Goal: Contribute content

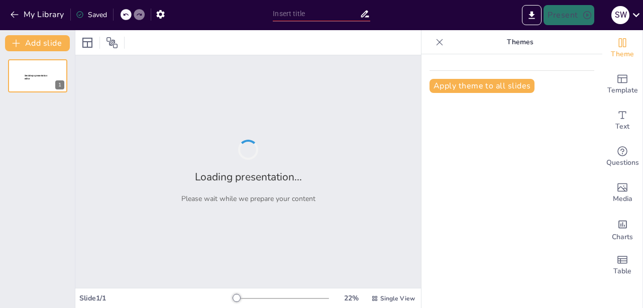
type input "Empowering Future Innovators: AI Fundamentals for All Majors"
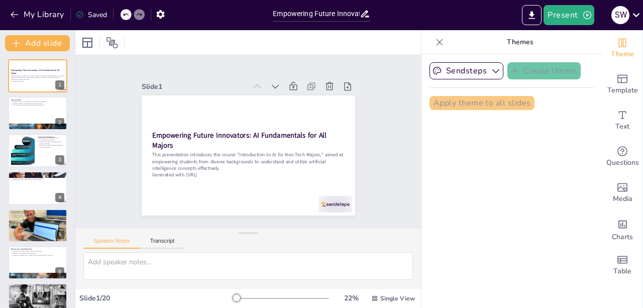
checkbox input "true"
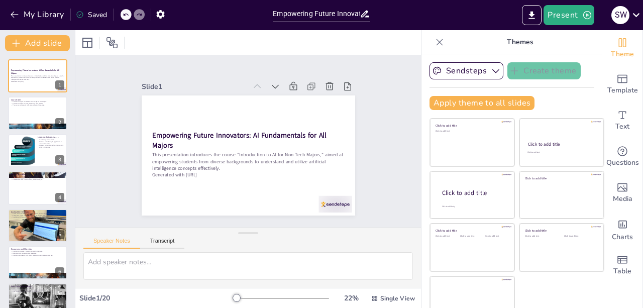
checkbox input "true"
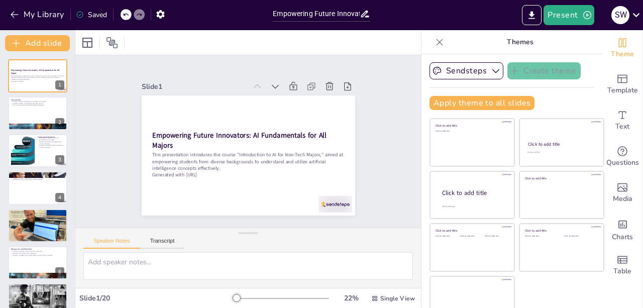
checkbox input "true"
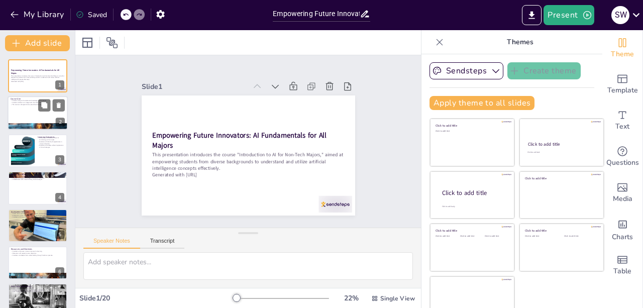
checkbox input "true"
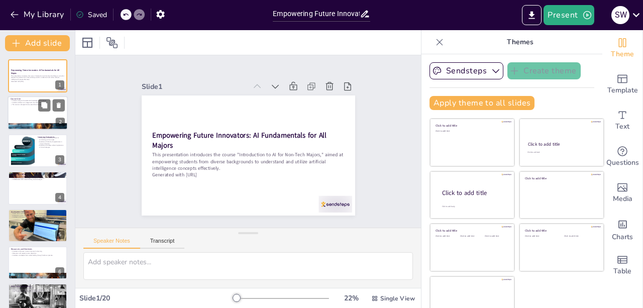
checkbox input "true"
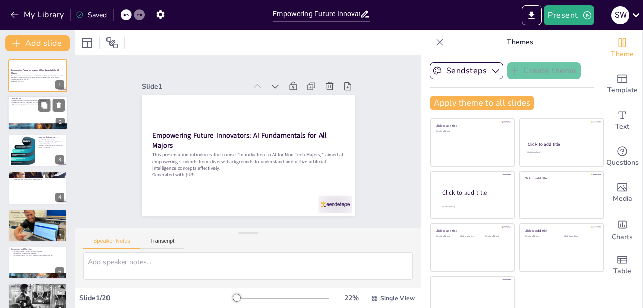
checkbox input "true"
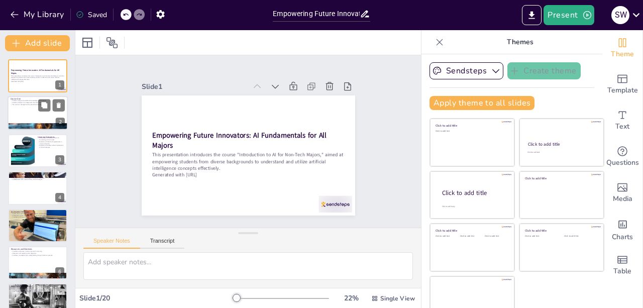
checkbox input "true"
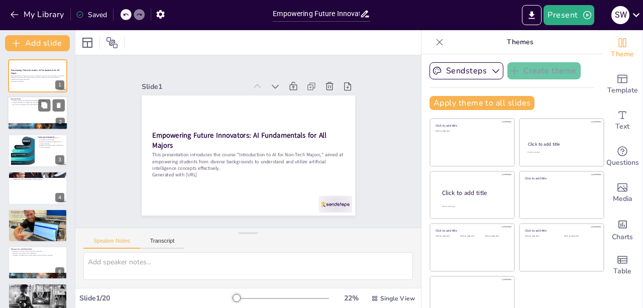
checkbox input "true"
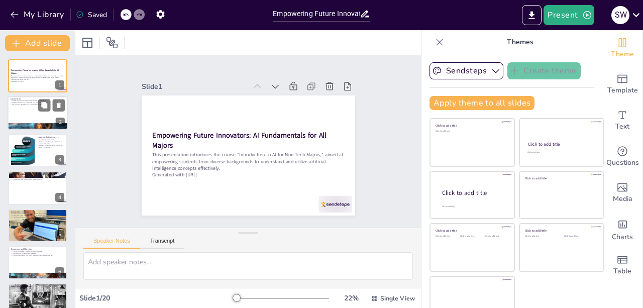
checkbox input "true"
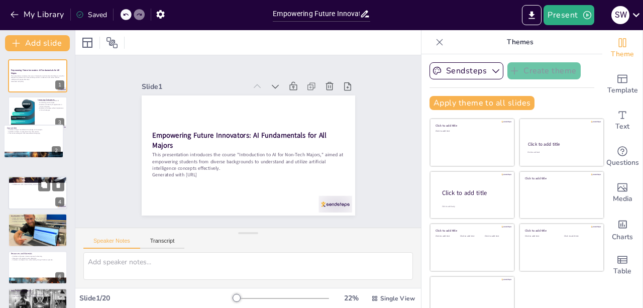
checkbox input "true"
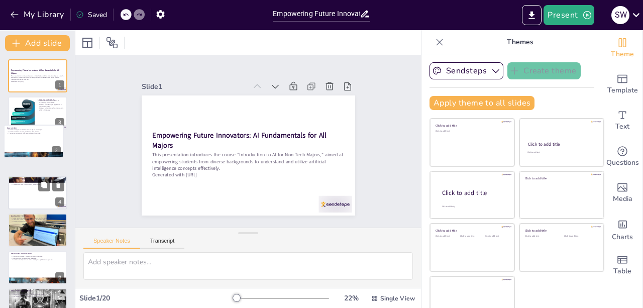
checkbox input "true"
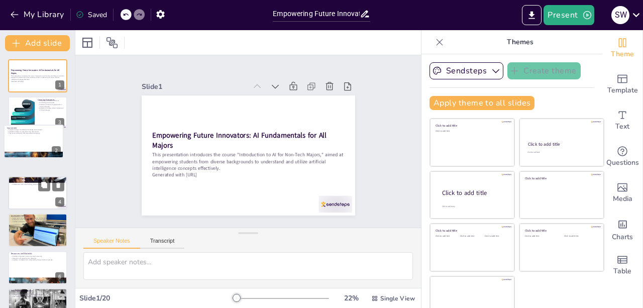
checkbox input "true"
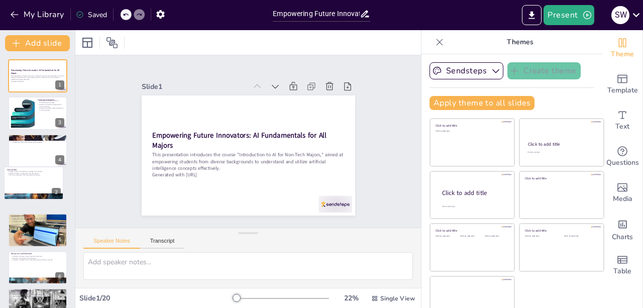
checkbox input "true"
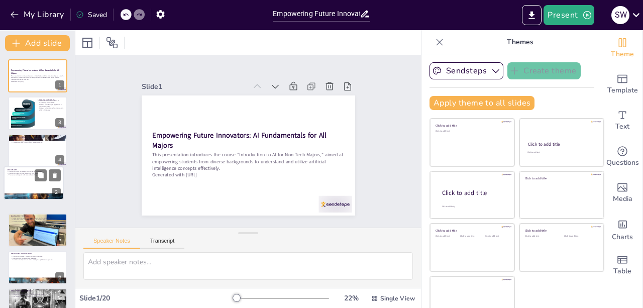
checkbox input "true"
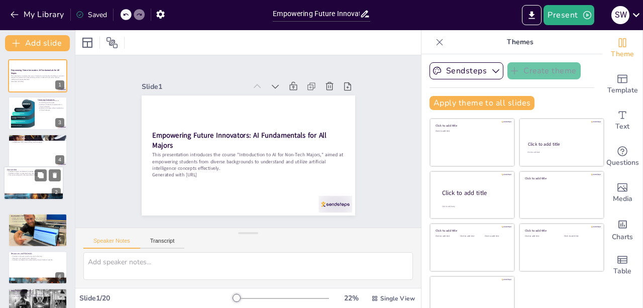
checkbox input "true"
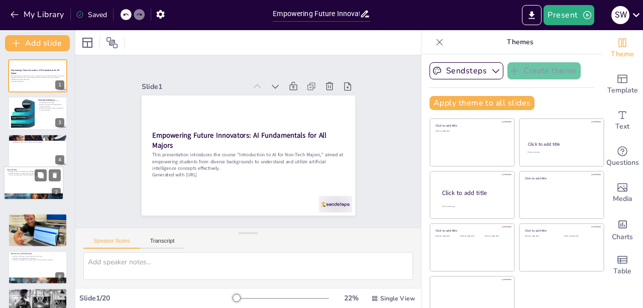
checkbox input "true"
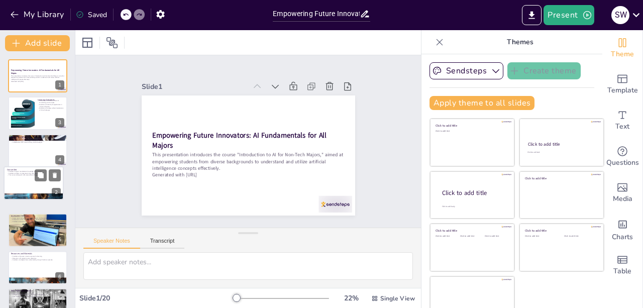
checkbox input "true"
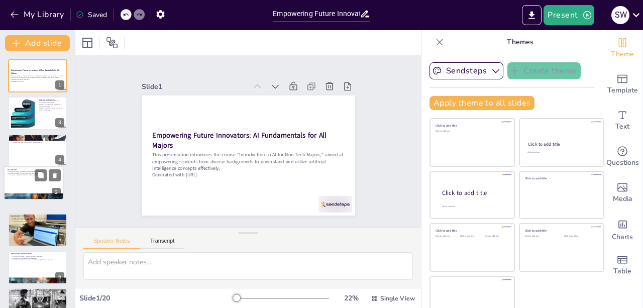
checkbox input "true"
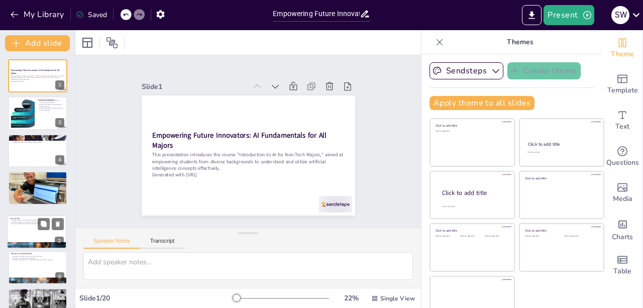
checkbox input "true"
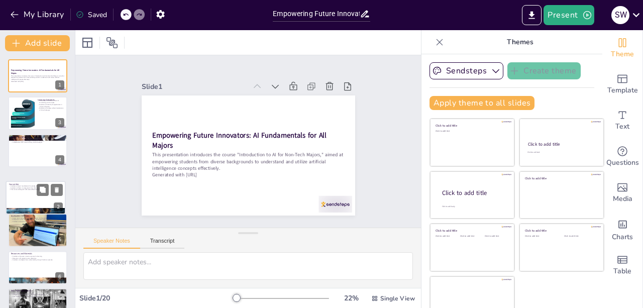
checkbox input "true"
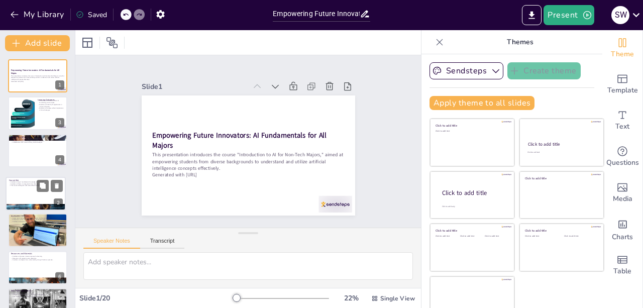
checkbox input "true"
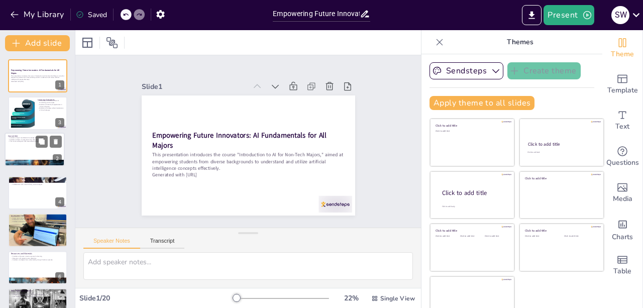
checkbox input "true"
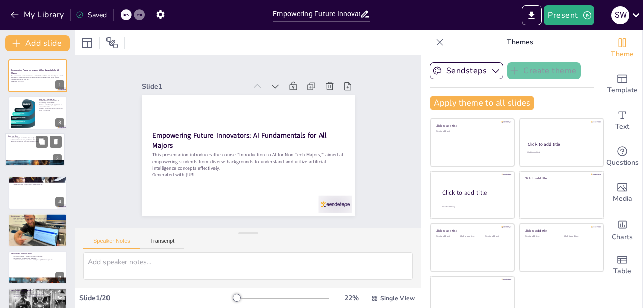
checkbox input "true"
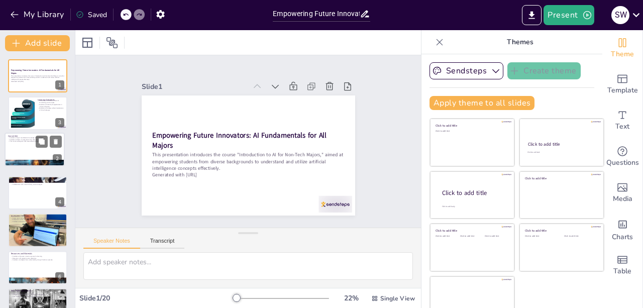
checkbox input "true"
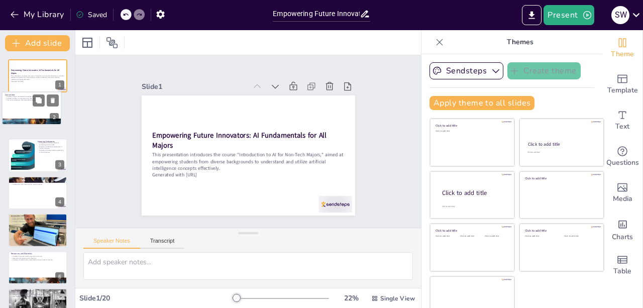
drag, startPoint x: 36, startPoint y: 119, endPoint x: 28, endPoint y: 120, distance: 7.6
click at [28, 91] on div "Course Aim Students will gain foundational knowledge of AI concepts. Students w…" at bounding box center [31, 91] width 59 height 0
type textarea "Understanding the foundational concepts of AI is crucial for students as it all…"
checkbox input "true"
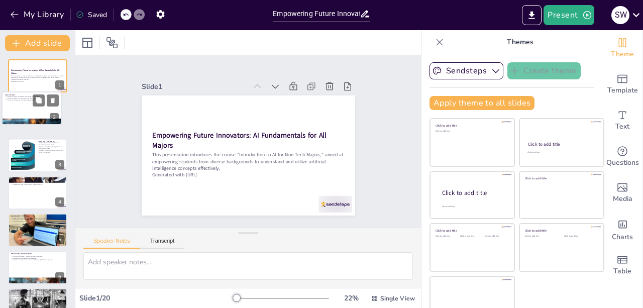
checkbox input "true"
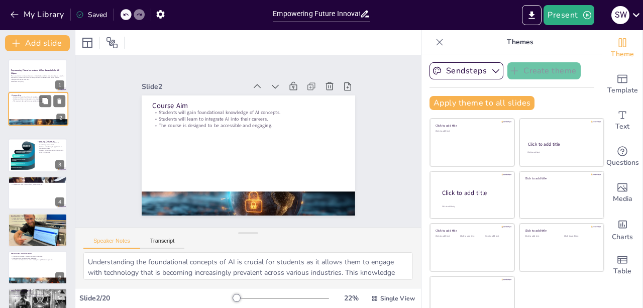
checkbox input "true"
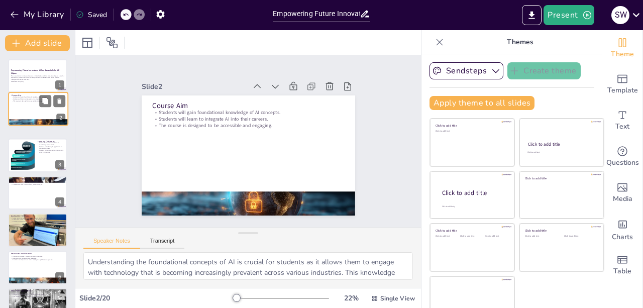
checkbox input "true"
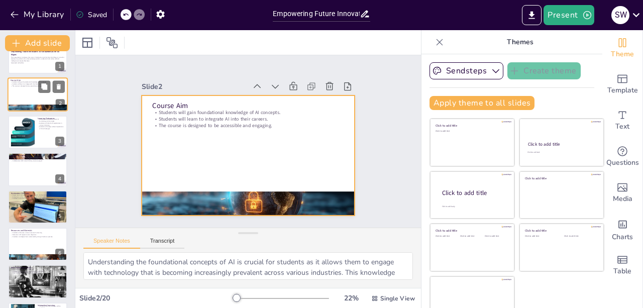
checkbox input "true"
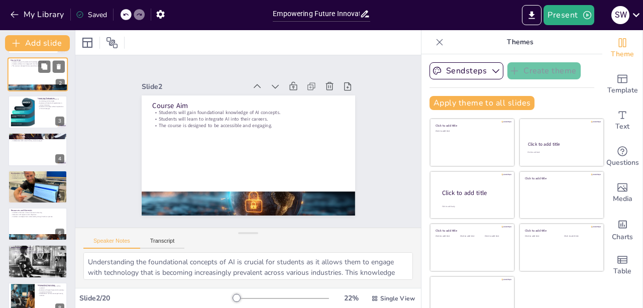
scroll to position [40, 0]
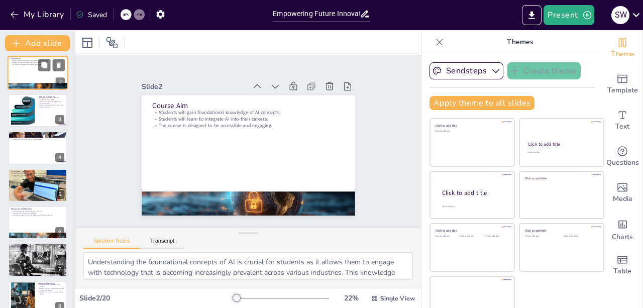
click at [28, 120] on div at bounding box center [23, 110] width 50 height 30
type textarea "Familiarity with AI terminology is essential for students to engage in discussi…"
checkbox input "true"
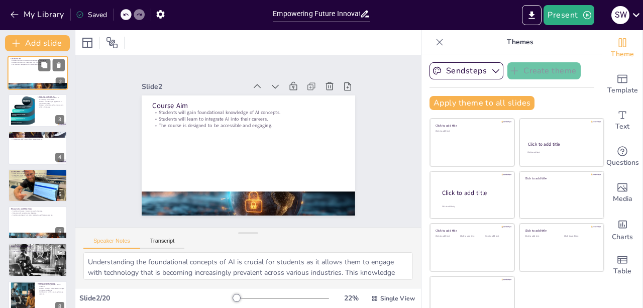
checkbox input "true"
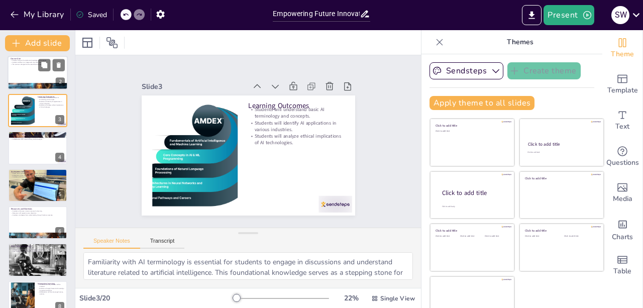
scroll to position [0, 0]
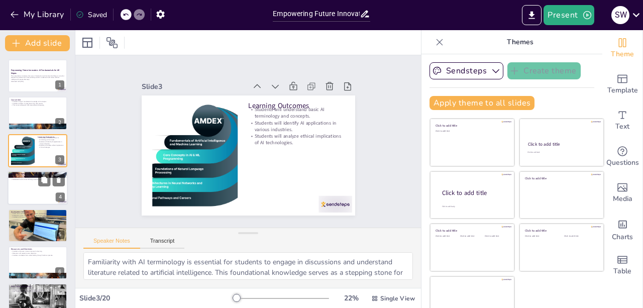
checkbox input "true"
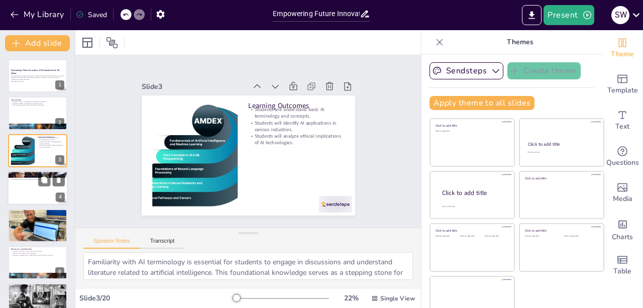
checkbox input "true"
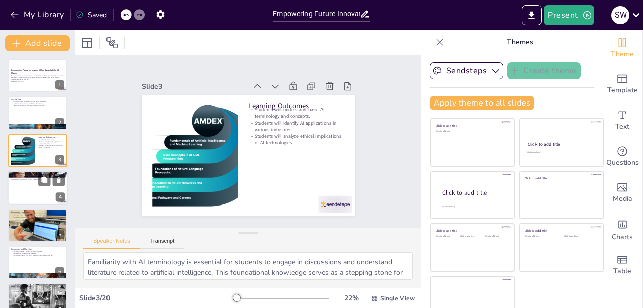
checkbox input "true"
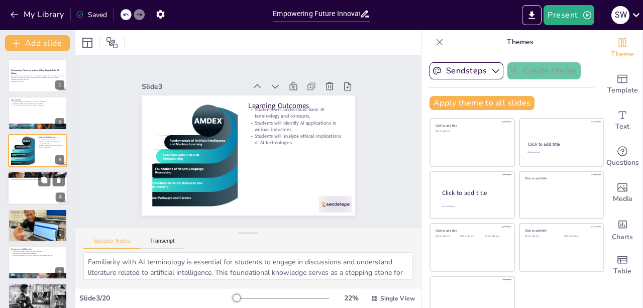
checkbox input "true"
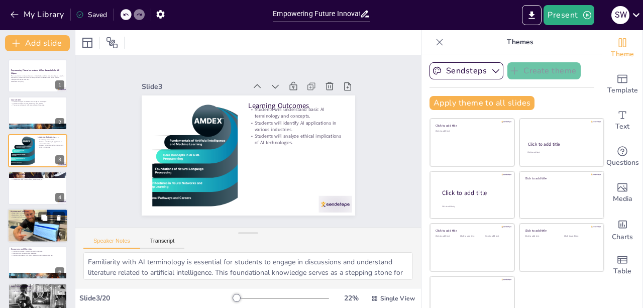
checkbox input "true"
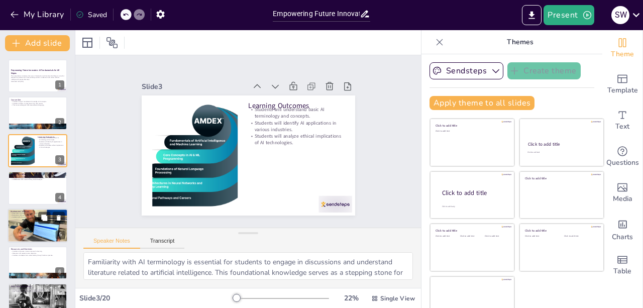
checkbox input "true"
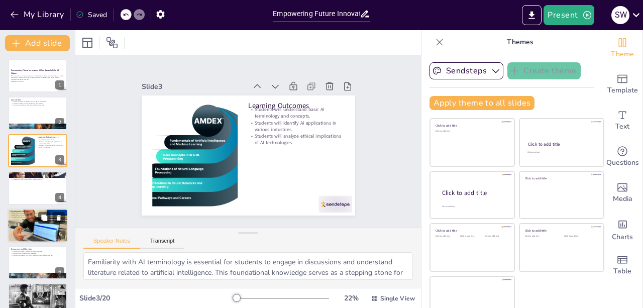
checkbox input "true"
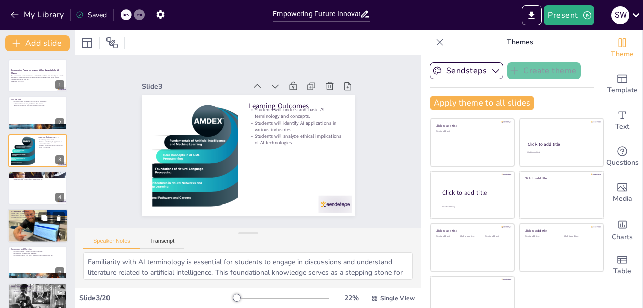
checkbox input "true"
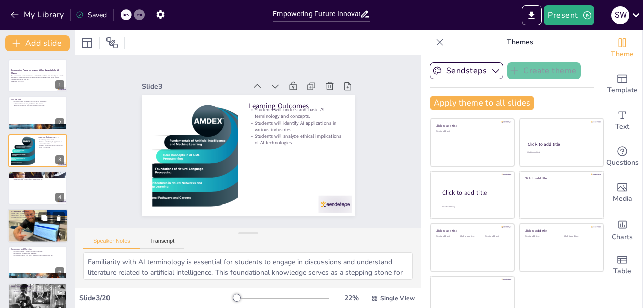
checkbox input "true"
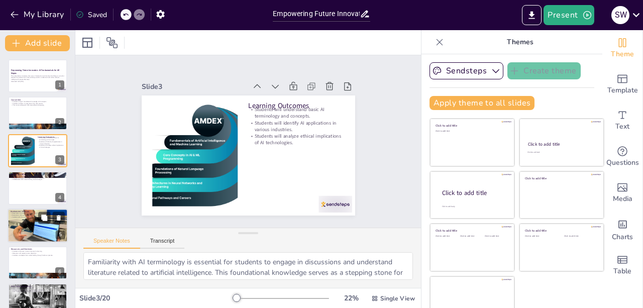
checkbox input "true"
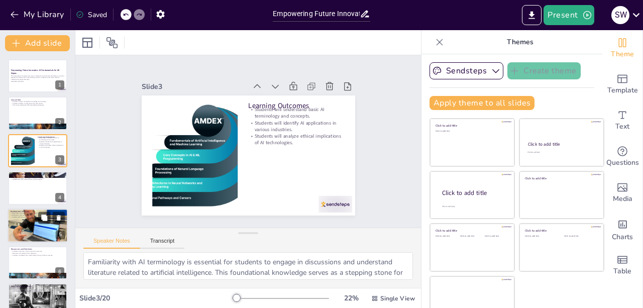
click at [28, 225] on div at bounding box center [38, 225] width 60 height 45
type textarea "A diverse range of assessment methods allows students to demonstrate their know…"
checkbox input "true"
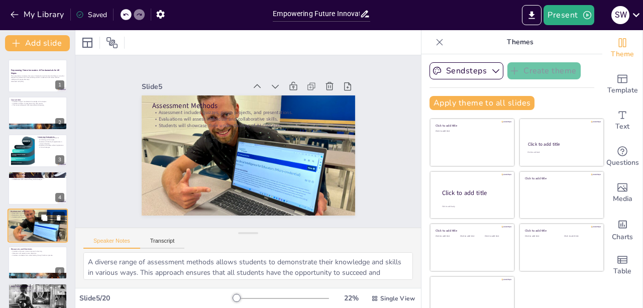
scroll to position [46, 0]
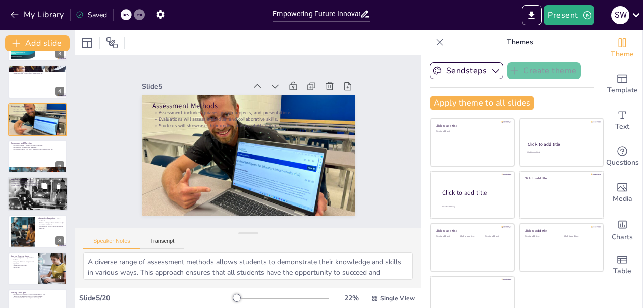
click at [28, 199] on div at bounding box center [38, 194] width 60 height 42
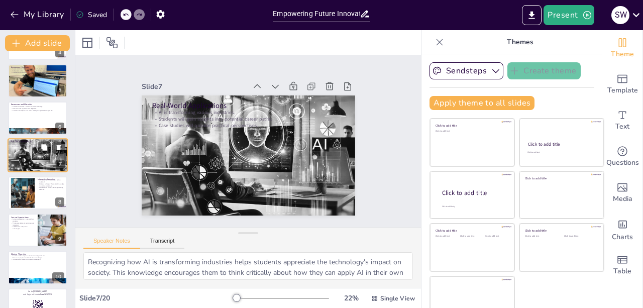
scroll to position [147, 0]
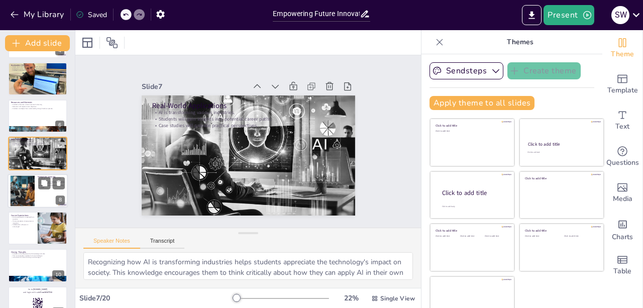
click at [30, 179] on div at bounding box center [22, 190] width 46 height 31
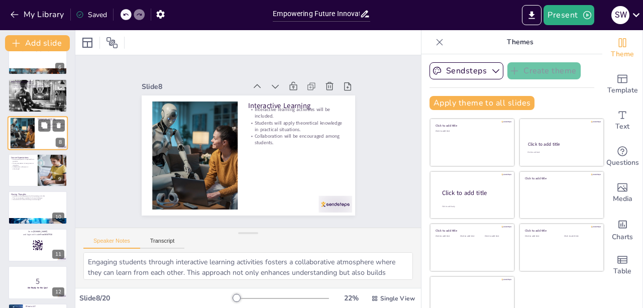
scroll to position [206, 0]
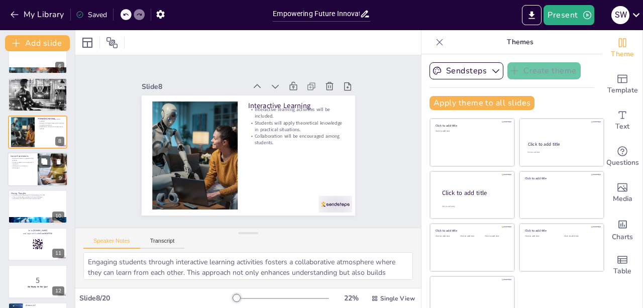
click at [30, 168] on p "Collaboration with peers is encouraged." at bounding box center [23, 167] width 24 height 4
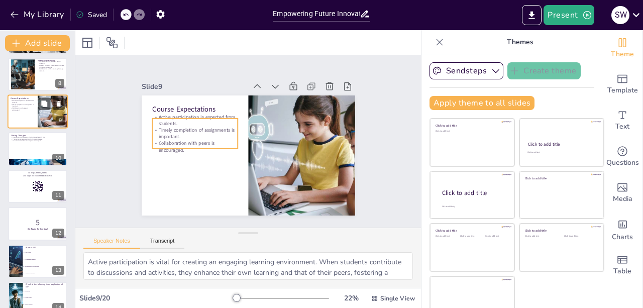
scroll to position [264, 0]
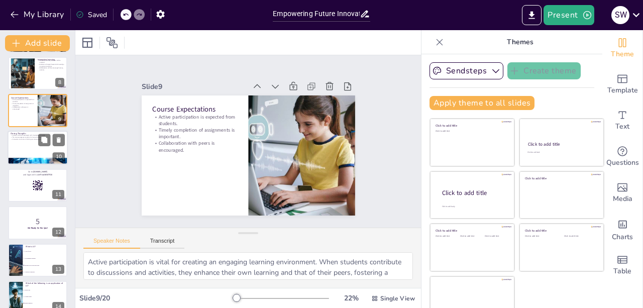
click at [35, 147] on div at bounding box center [38, 148] width 60 height 34
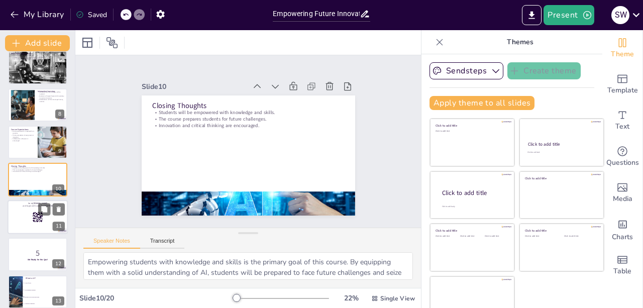
click at [34, 220] on rect at bounding box center [34, 220] width 2 height 1
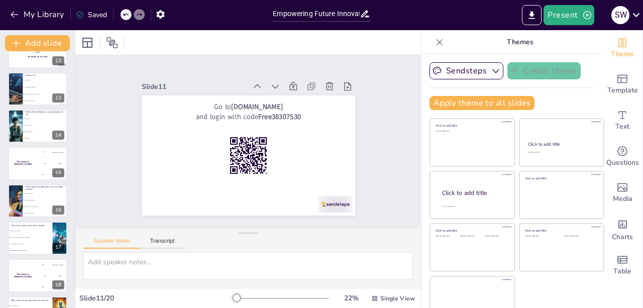
scroll to position [503, 0]
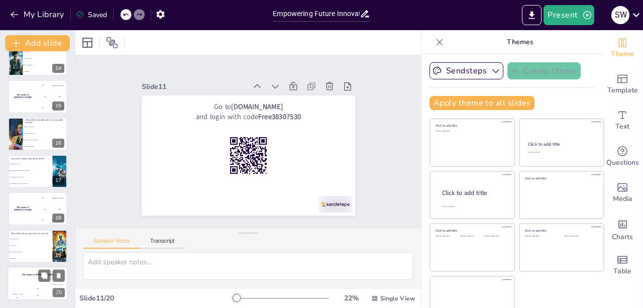
click at [31, 285] on div "Jaap 200" at bounding box center [38, 292] width 20 height 17
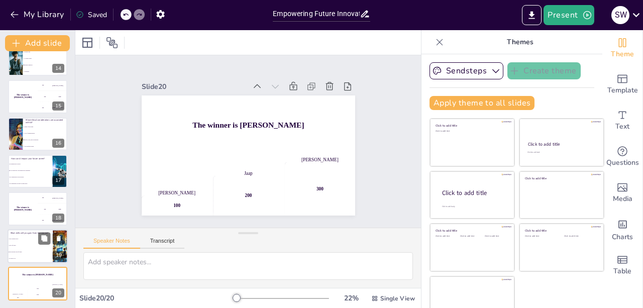
click at [30, 247] on li "Only soft skills" at bounding box center [30, 245] width 45 height 7
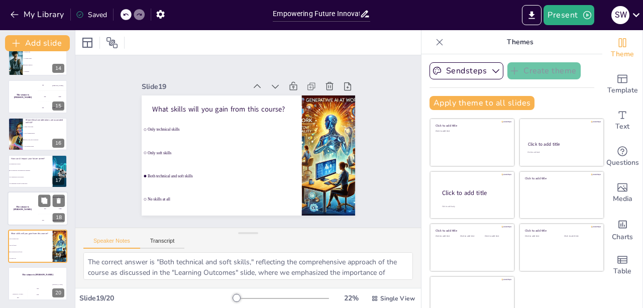
click at [25, 206] on div "The winner is [PERSON_NAME]" at bounding box center [23, 209] width 30 height 34
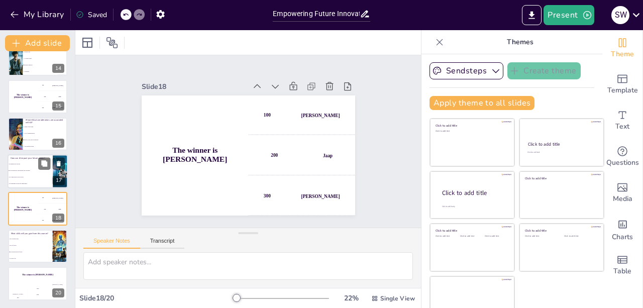
click at [23, 171] on span "By providing new opportunities and challenges" at bounding box center [30, 171] width 43 height 2
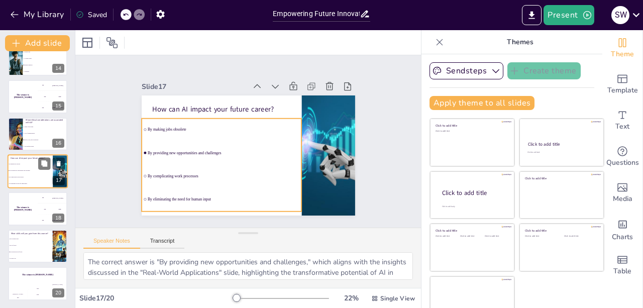
scroll to position [494, 0]
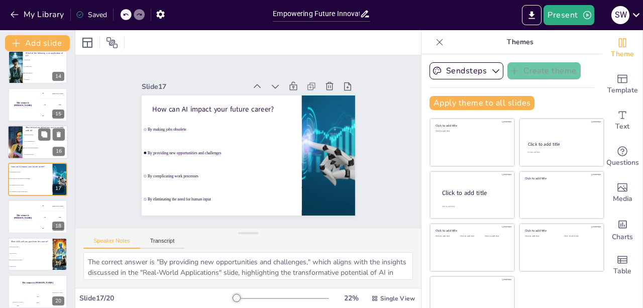
click at [19, 135] on div at bounding box center [14, 142] width 57 height 34
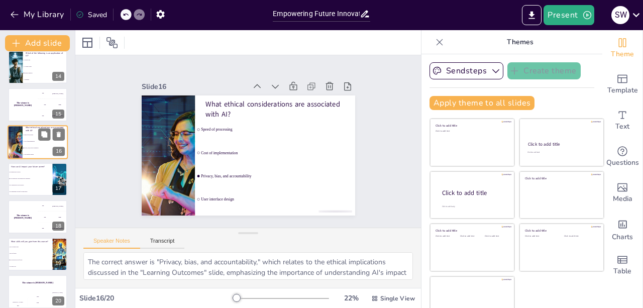
scroll to position [457, 0]
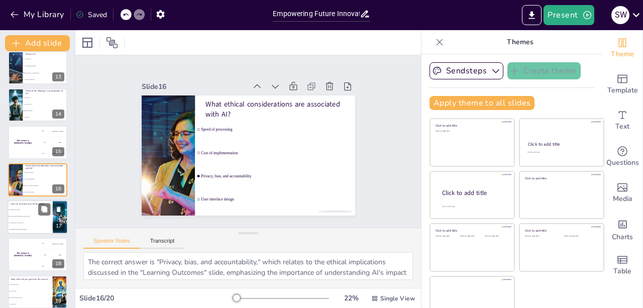
click at [22, 226] on li "By complicating work processes" at bounding box center [30, 223] width 45 height 7
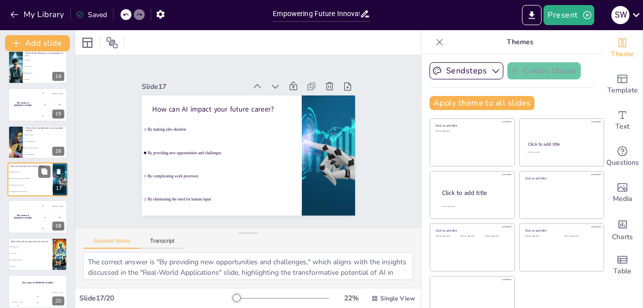
scroll to position [503, 0]
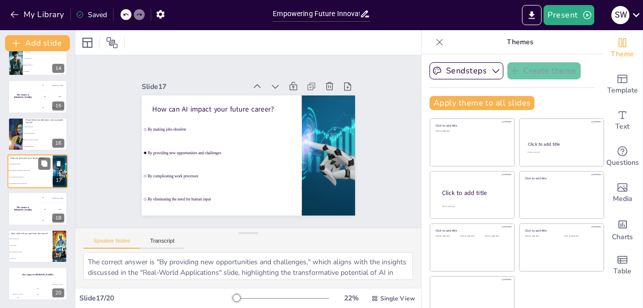
click at [22, 225] on div "The winner is [PERSON_NAME] 🏆 100 Hasan 200 Jaap 300 Niels 18" at bounding box center [37, 208] width 59 height 33
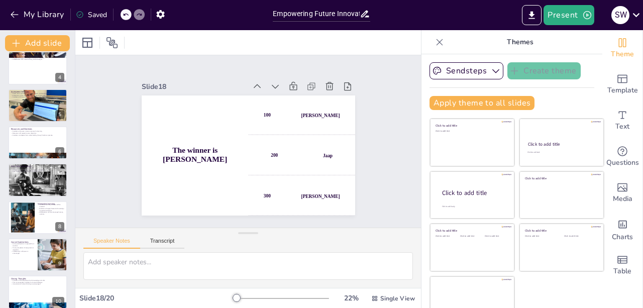
scroll to position [114, 0]
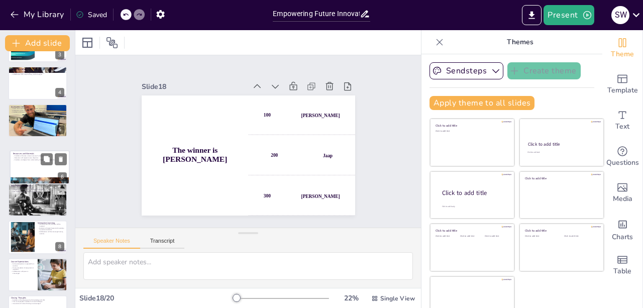
drag, startPoint x: 20, startPoint y: 153, endPoint x: 22, endPoint y: 164, distance: 11.3
click at [22, 164] on div at bounding box center [39, 167] width 59 height 33
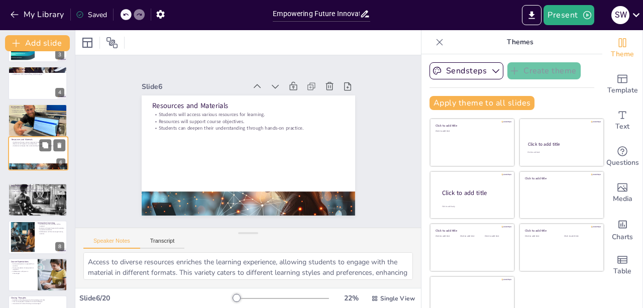
scroll to position [88, 0]
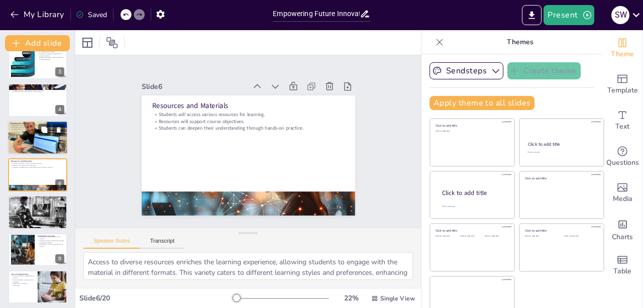
click at [25, 141] on div at bounding box center [38, 137] width 60 height 45
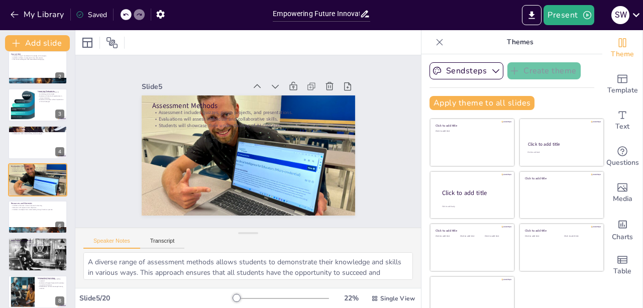
click at [540, 14] on button "Export to PowerPoint" at bounding box center [532, 15] width 20 height 20
click at [30, 207] on p "Resources will support course objectives." at bounding box center [38, 208] width 54 height 2
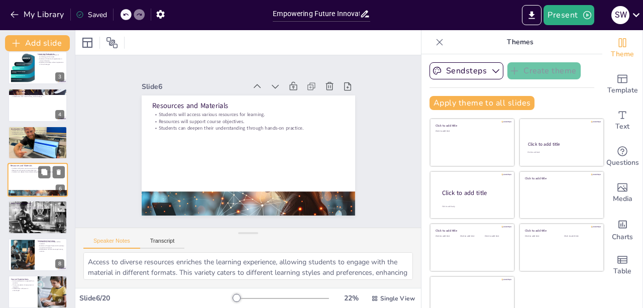
scroll to position [155, 0]
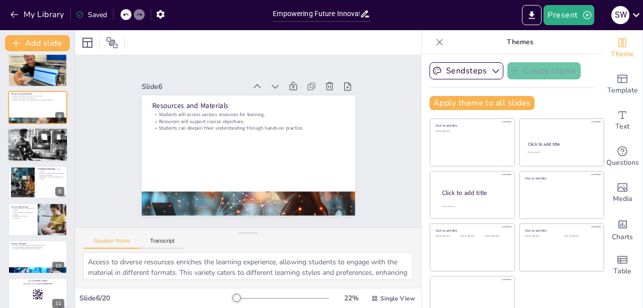
click at [30, 157] on div at bounding box center [38, 145] width 60 height 42
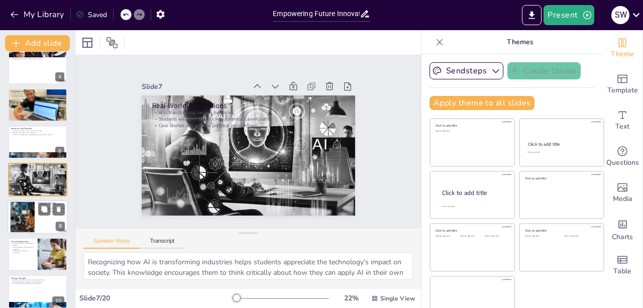
scroll to position [227, 0]
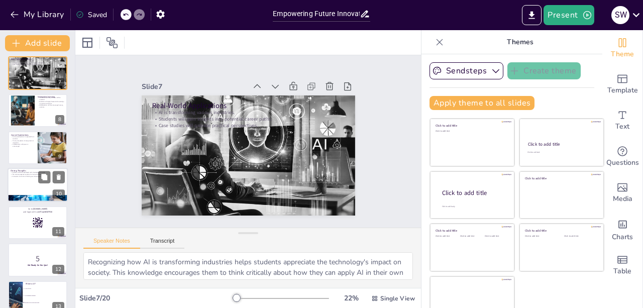
click at [25, 195] on div at bounding box center [38, 199] width 60 height 36
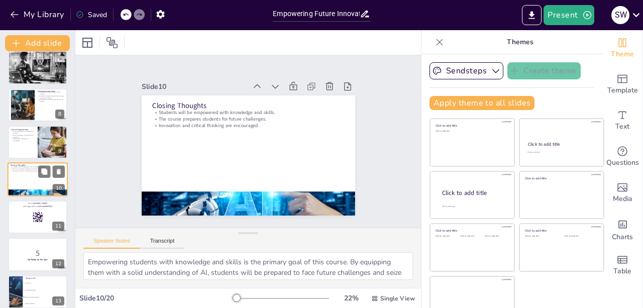
scroll to position [322, 0]
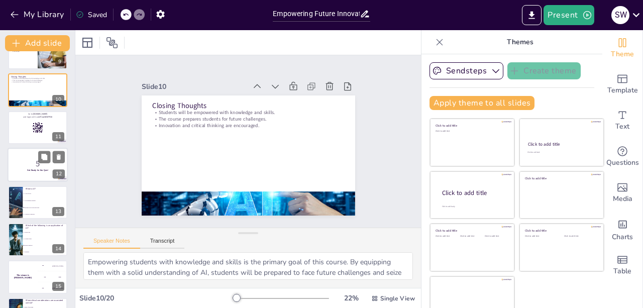
click at [27, 160] on p "5" at bounding box center [38, 163] width 54 height 11
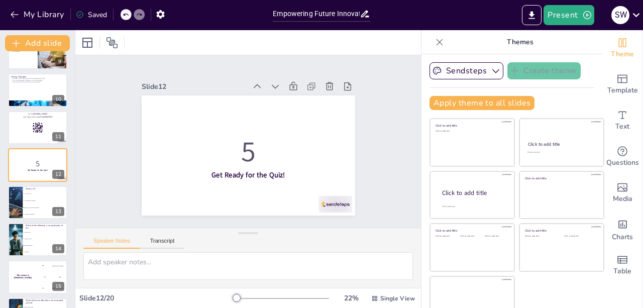
scroll to position [308, 0]
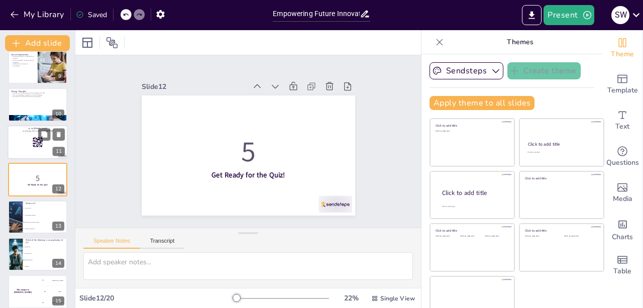
click at [31, 142] on div at bounding box center [38, 142] width 60 height 34
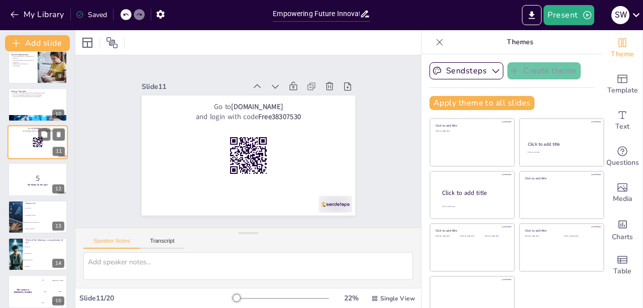
scroll to position [270, 0]
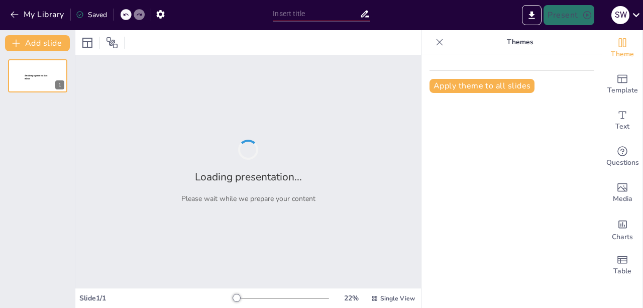
type input "Empowering Future Innovators: AI Fundamentals for All Majors"
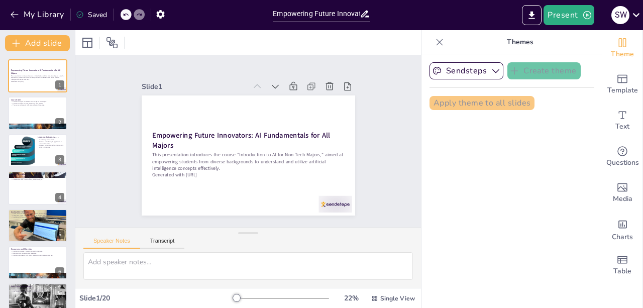
checkbox input "true"
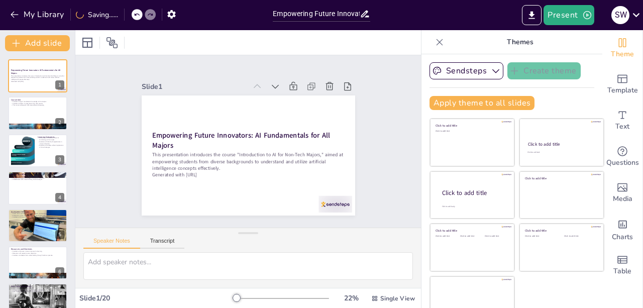
checkbox input "true"
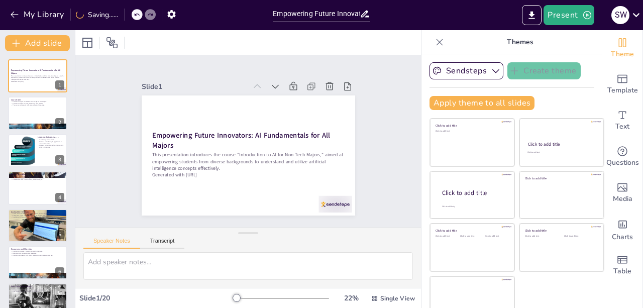
checkbox input "true"
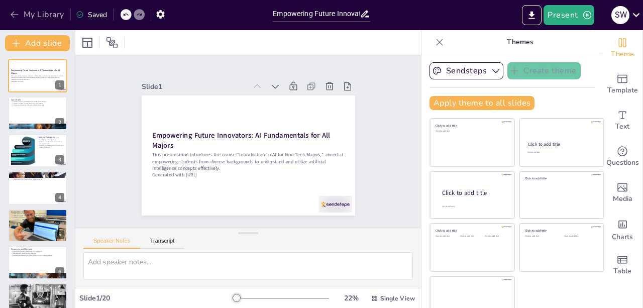
click at [26, 18] on button "My Library" at bounding box center [38, 15] width 61 height 16
